Goal: Transaction & Acquisition: Purchase product/service

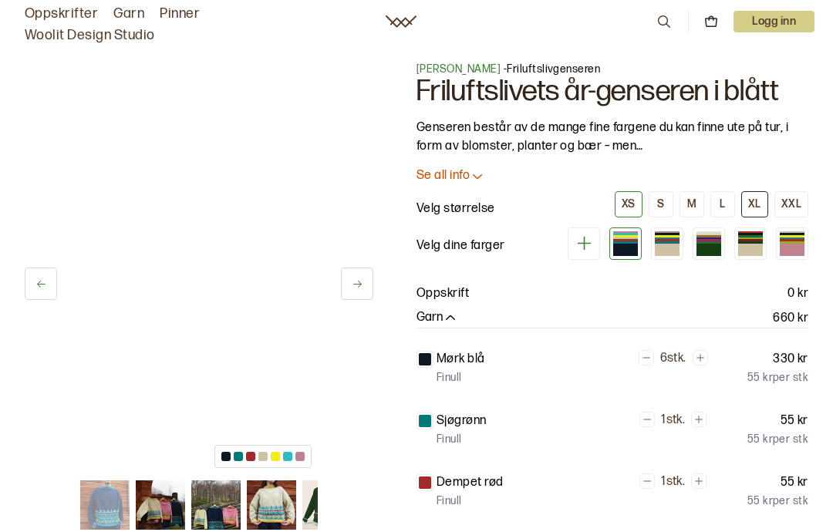
click at [762, 197] on button "XL" at bounding box center [754, 204] width 27 height 26
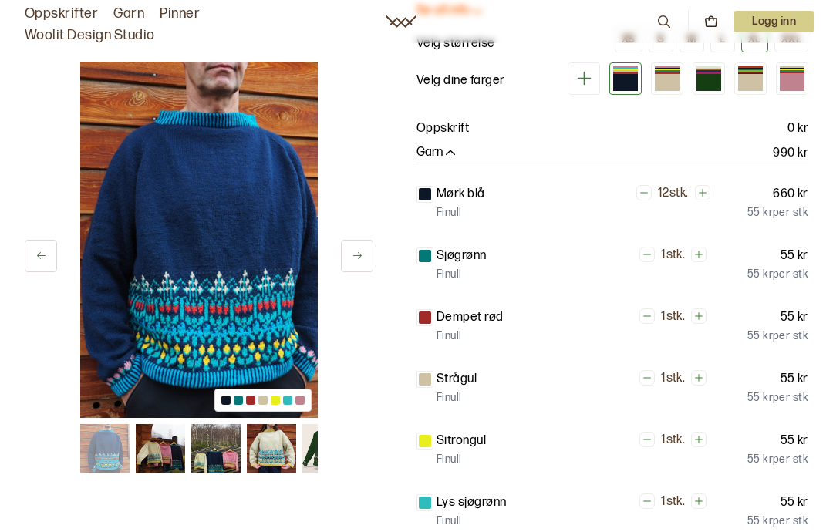
scroll to position [168, 0]
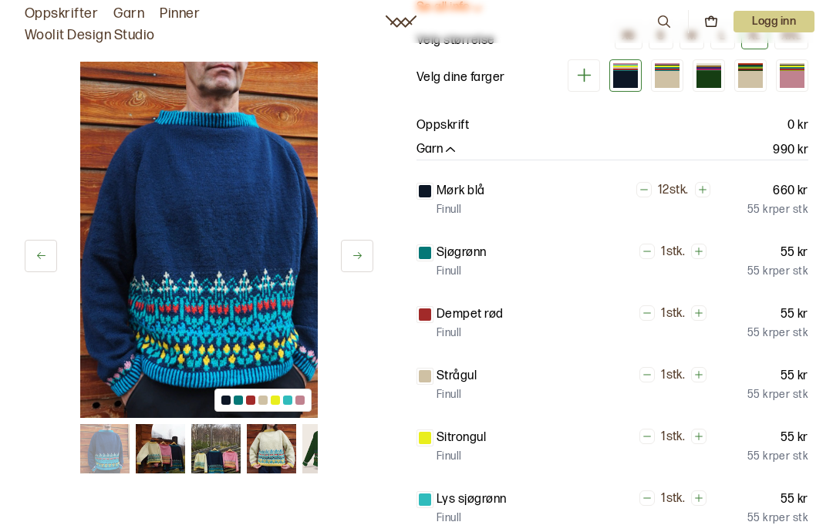
click at [356, 256] on icon at bounding box center [358, 256] width 12 height 12
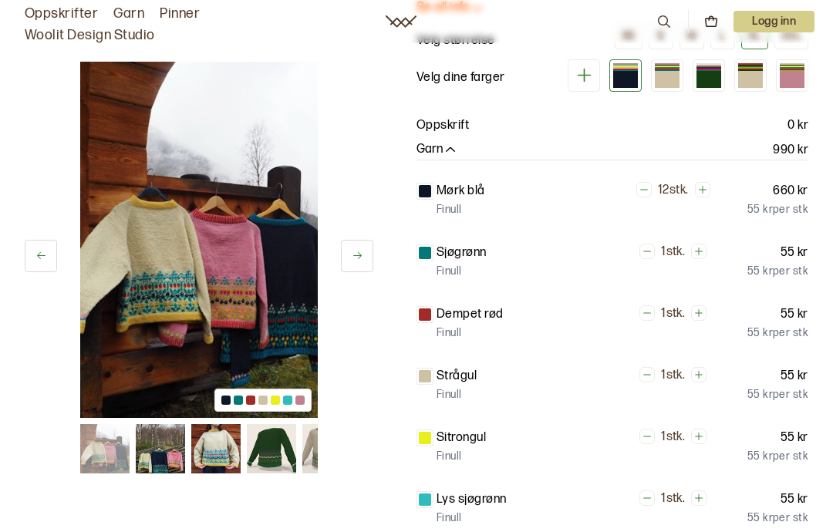
click at [352, 250] on icon at bounding box center [358, 256] width 12 height 12
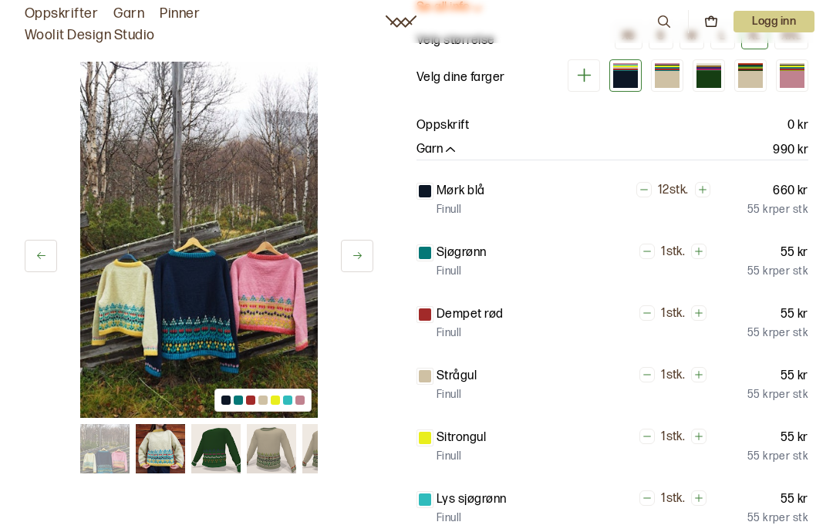
click at [356, 251] on icon at bounding box center [358, 256] width 12 height 12
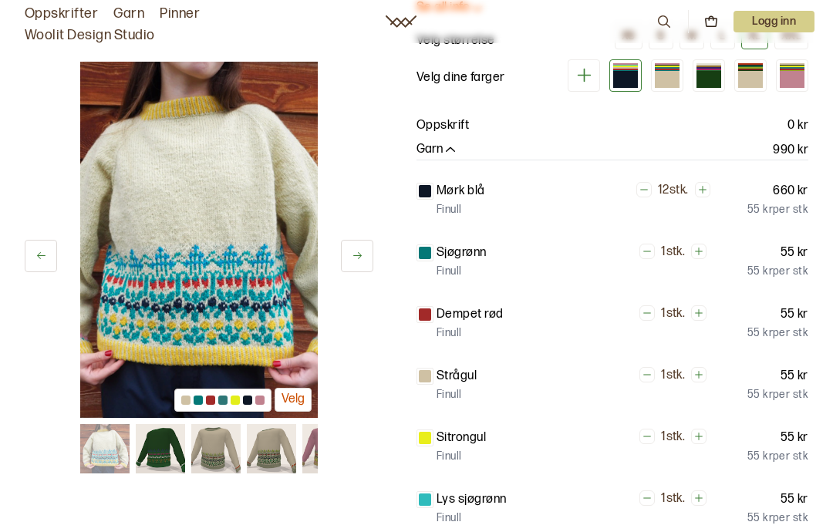
click at [356, 252] on icon at bounding box center [358, 256] width 12 height 12
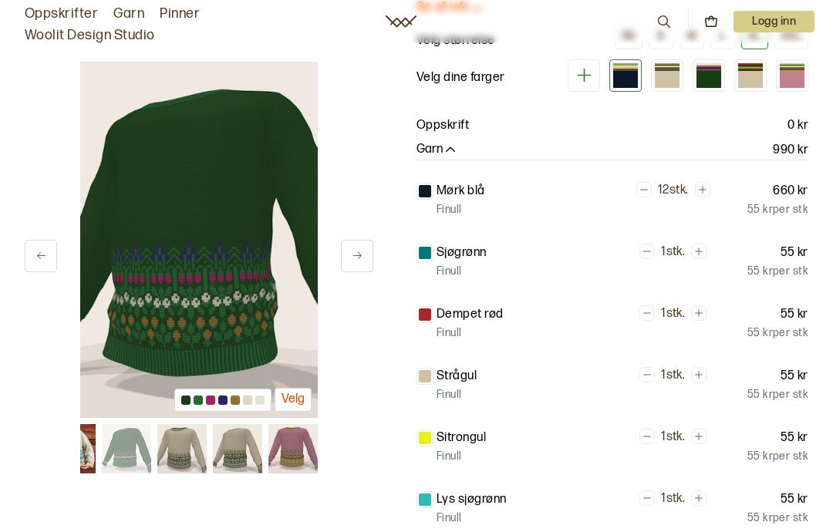
click at [354, 249] on button at bounding box center [357, 256] width 32 height 32
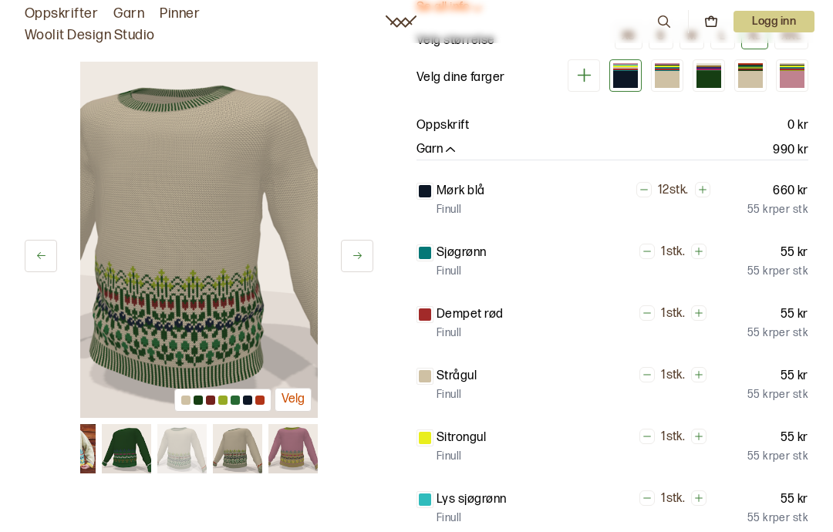
click at [361, 252] on icon at bounding box center [358, 256] width 12 height 12
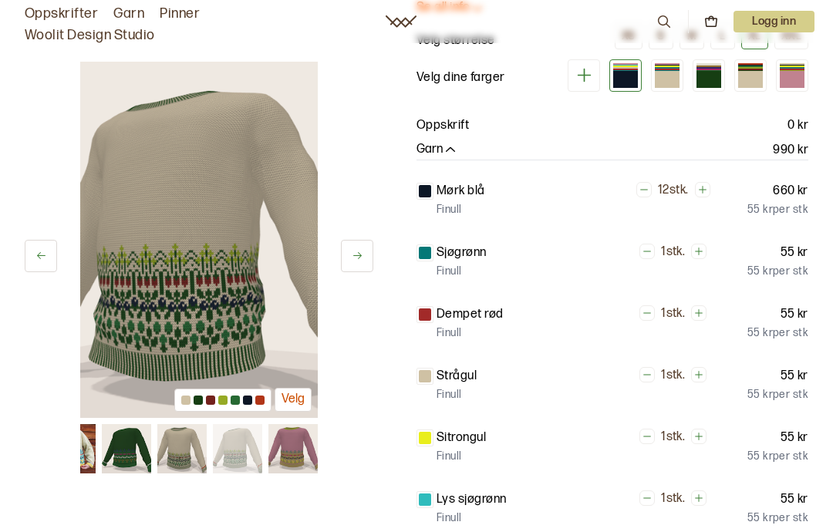
click at [352, 249] on button at bounding box center [357, 256] width 32 height 32
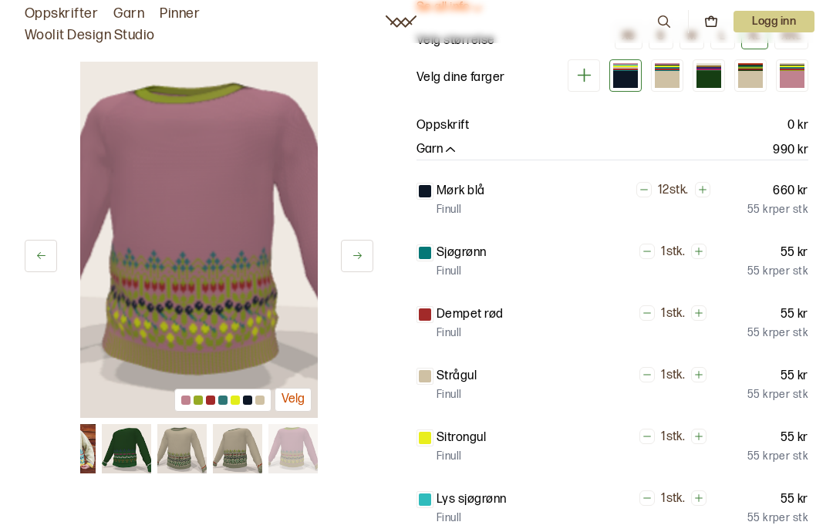
click at [353, 249] on button at bounding box center [357, 256] width 32 height 32
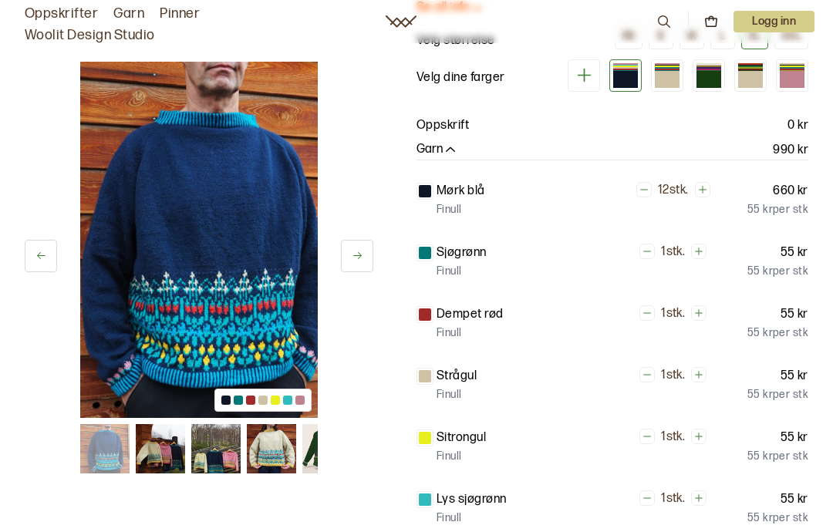
click at [355, 255] on icon at bounding box center [358, 256] width 12 height 12
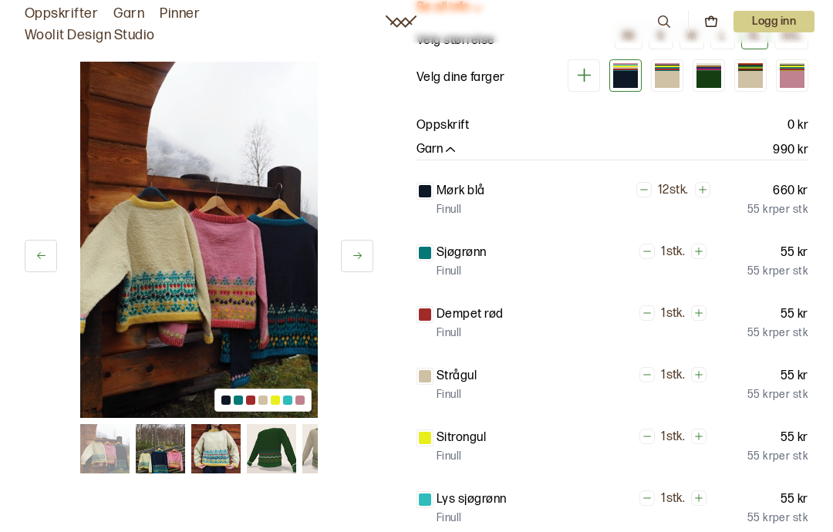
click at [353, 256] on icon at bounding box center [358, 256] width 12 height 12
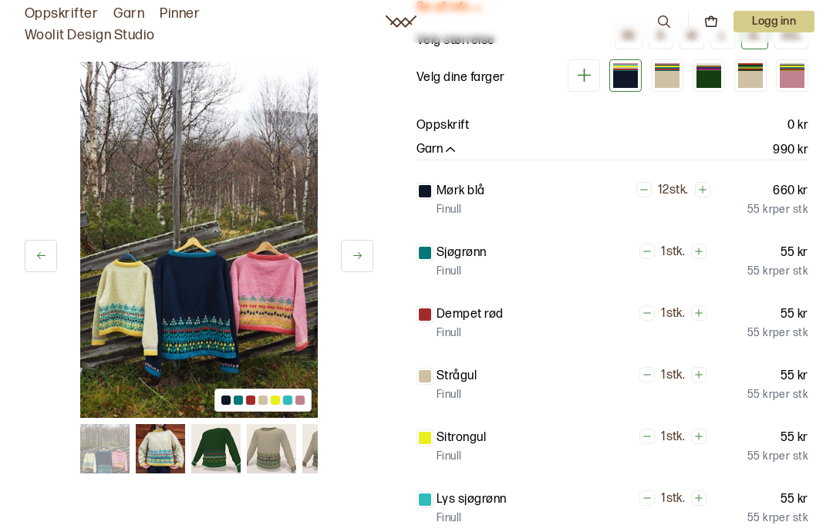
click at [353, 255] on icon at bounding box center [358, 256] width 12 height 12
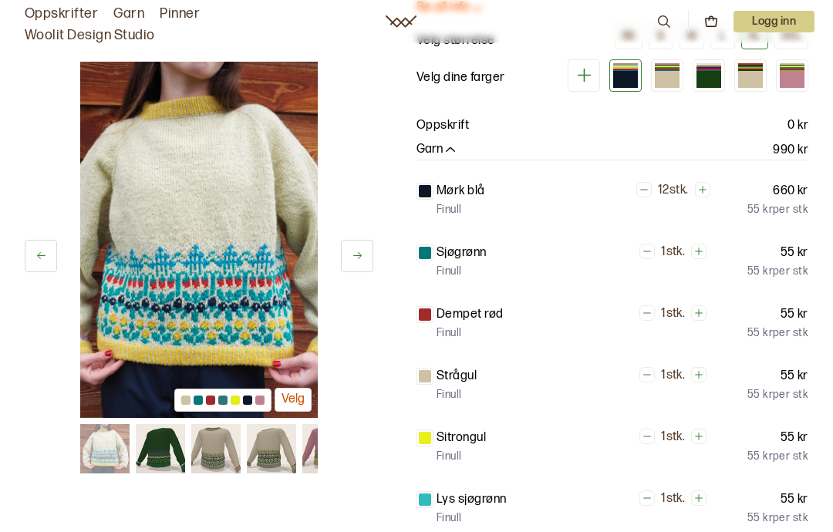
click at [348, 254] on button at bounding box center [357, 256] width 32 height 32
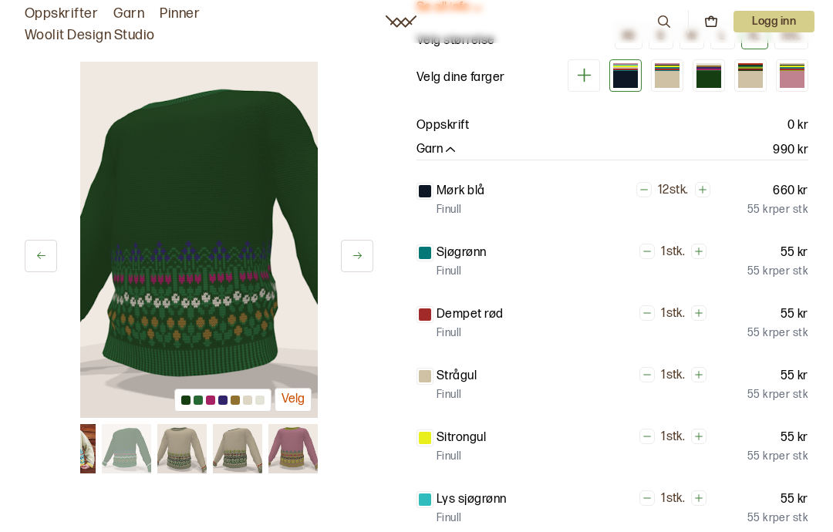
click at [342, 256] on button at bounding box center [357, 256] width 32 height 32
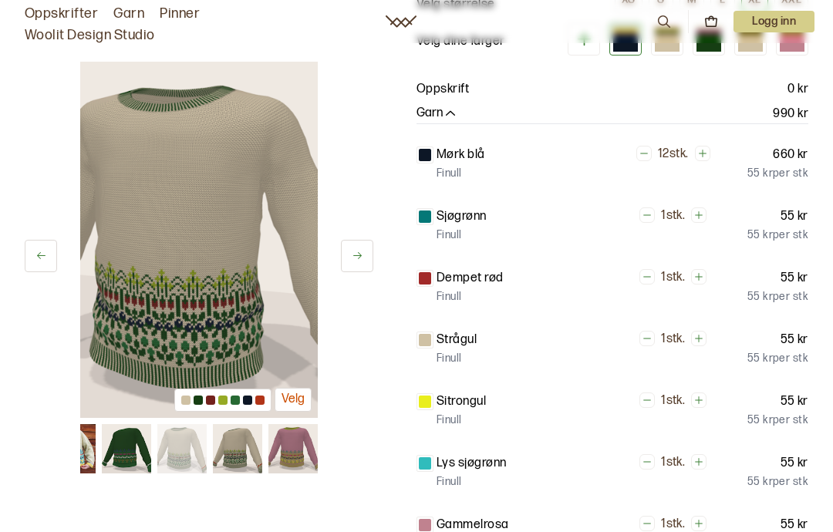
scroll to position [0, 0]
